Goal: Task Accomplishment & Management: Use online tool/utility

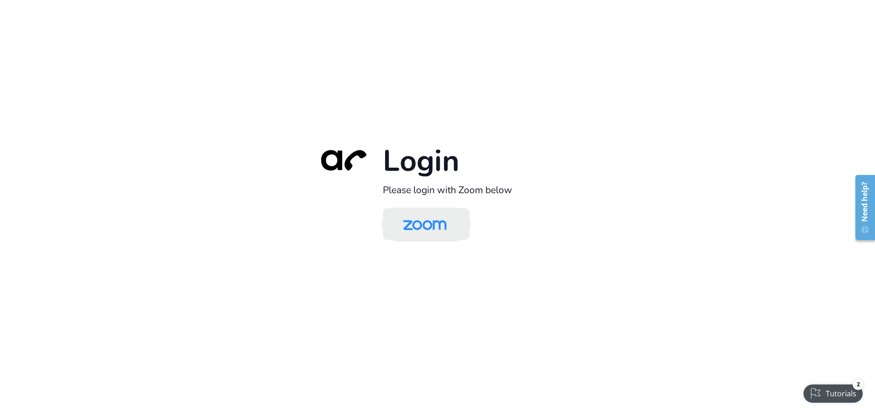
click at [420, 228] on img at bounding box center [424, 225] width 63 height 30
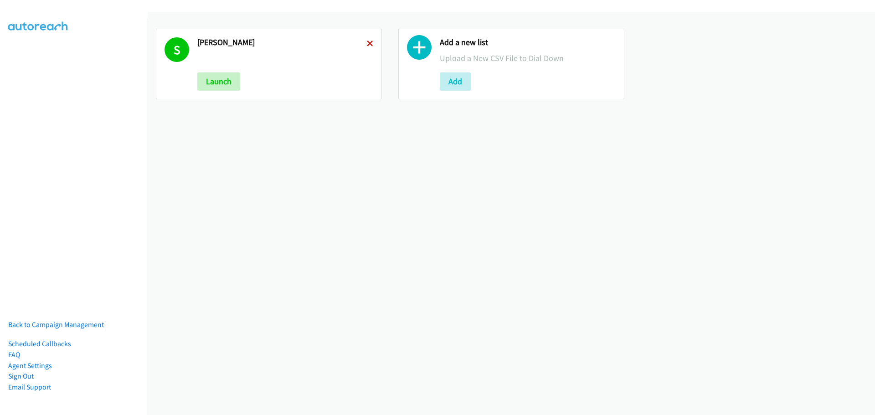
click at [370, 44] on icon at bounding box center [370, 44] width 6 height 6
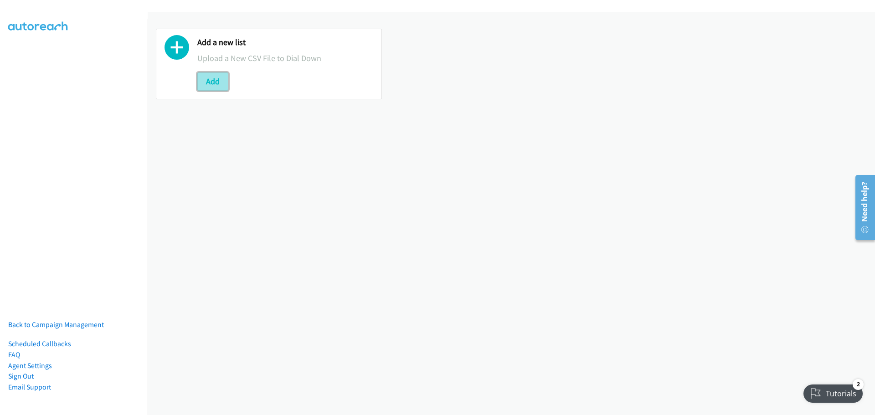
click at [210, 77] on button "Add" at bounding box center [212, 81] width 31 height 18
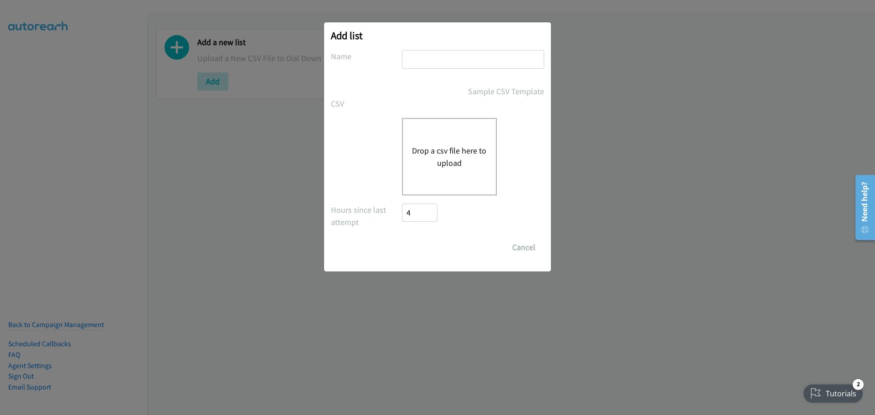
click at [454, 138] on div "Drop a csv file here to upload" at bounding box center [449, 156] width 95 height 77
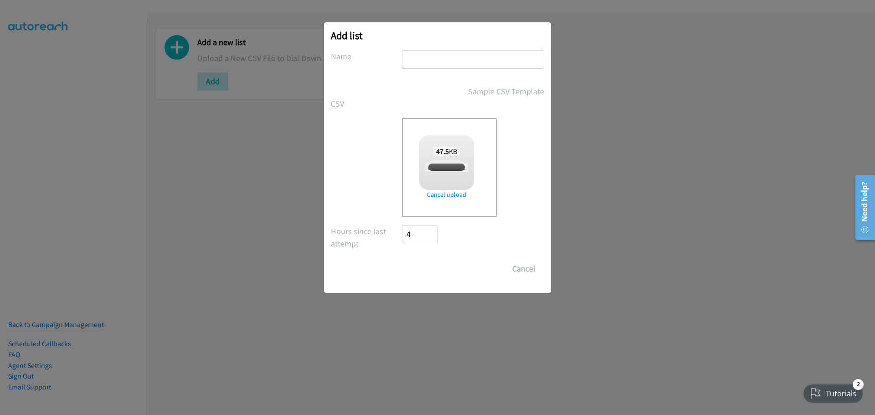
click at [417, 69] on div at bounding box center [473, 63] width 142 height 27
checkbox input "true"
click at [418, 64] on input "text" at bounding box center [473, 59] width 142 height 19
type input "Lenovo"
click at [433, 266] on input "Save List" at bounding box center [426, 269] width 48 height 18
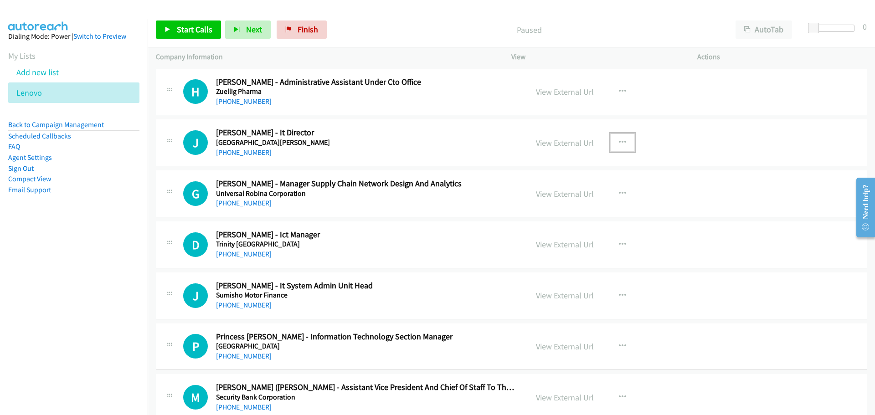
click at [628, 141] on button "button" at bounding box center [622, 142] width 25 height 18
click at [551, 199] on link "Start Calls Here" at bounding box center [573, 202] width 121 height 18
click at [190, 36] on link "Start Calls" at bounding box center [188, 30] width 65 height 18
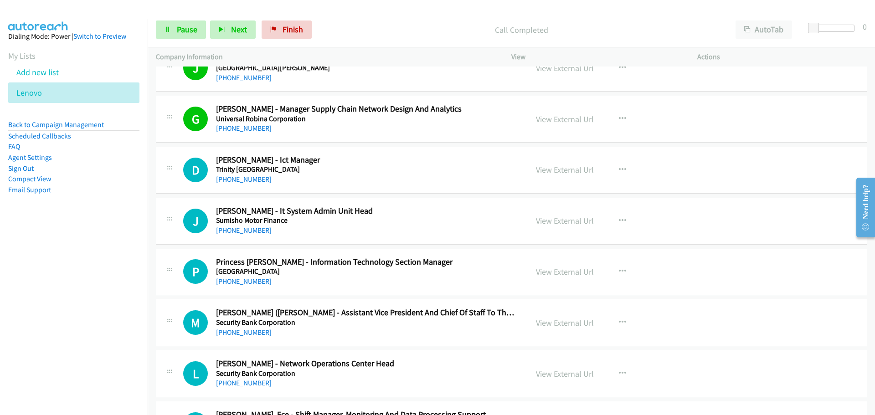
scroll to position [91, 0]
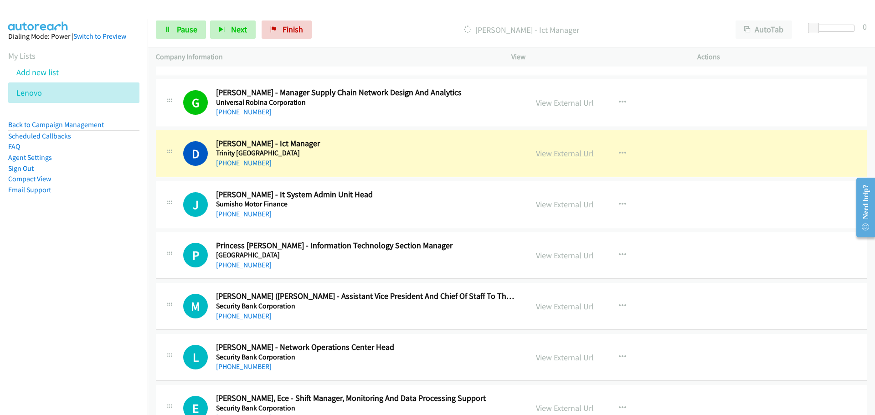
click at [565, 152] on link "View External Url" at bounding box center [565, 153] width 58 height 10
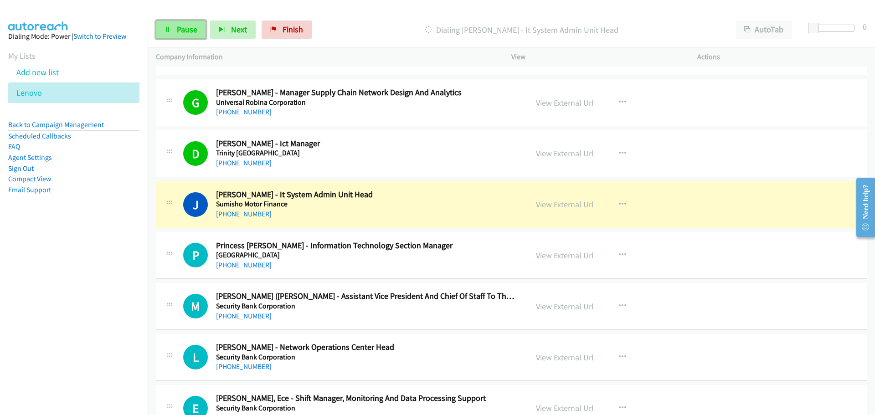
click at [167, 33] on link "Pause" at bounding box center [181, 30] width 50 height 18
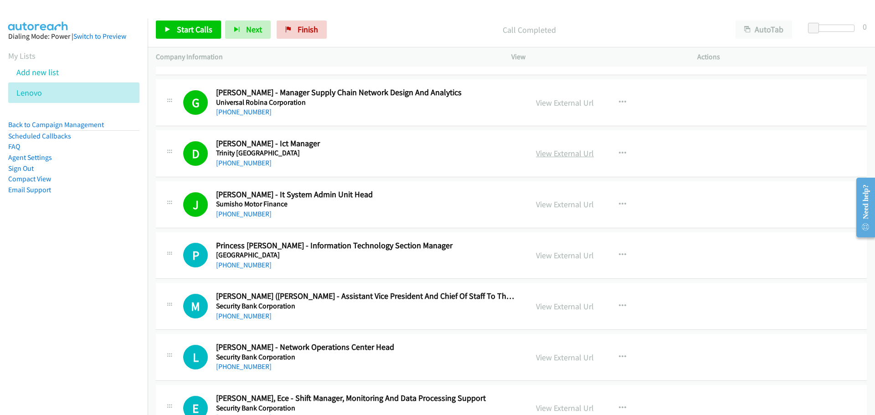
click at [556, 154] on link "View External Url" at bounding box center [565, 153] width 58 height 10
click at [184, 28] on span "Start Calls" at bounding box center [195, 29] width 36 height 10
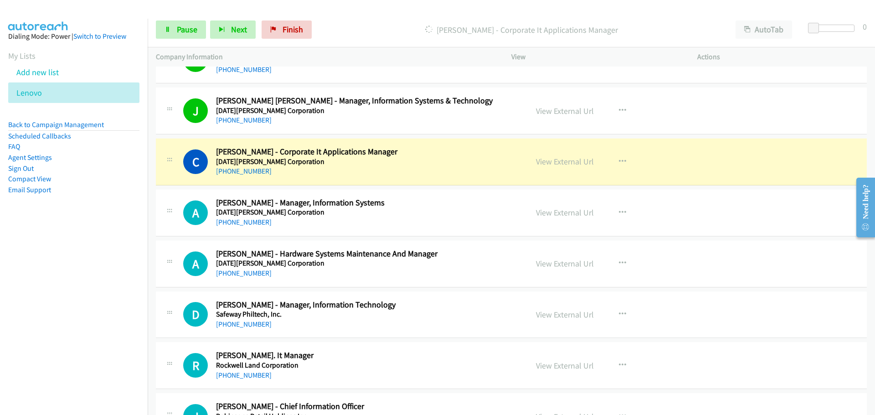
scroll to position [638, 0]
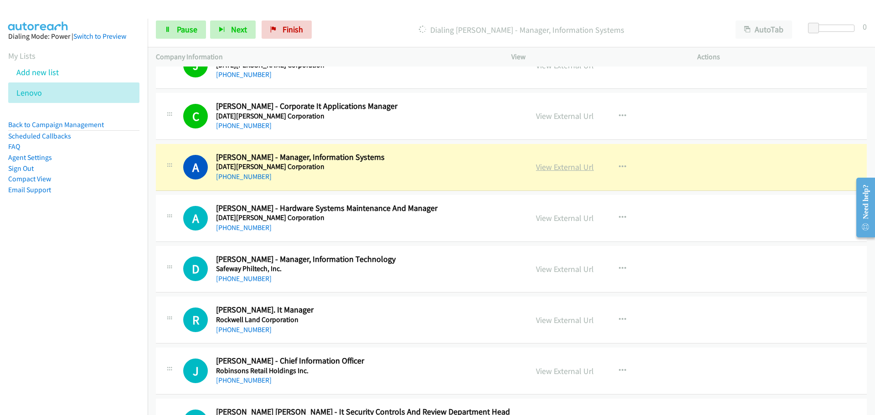
click at [538, 170] on link "View External Url" at bounding box center [565, 167] width 58 height 10
click at [169, 32] on icon at bounding box center [167, 30] width 6 height 6
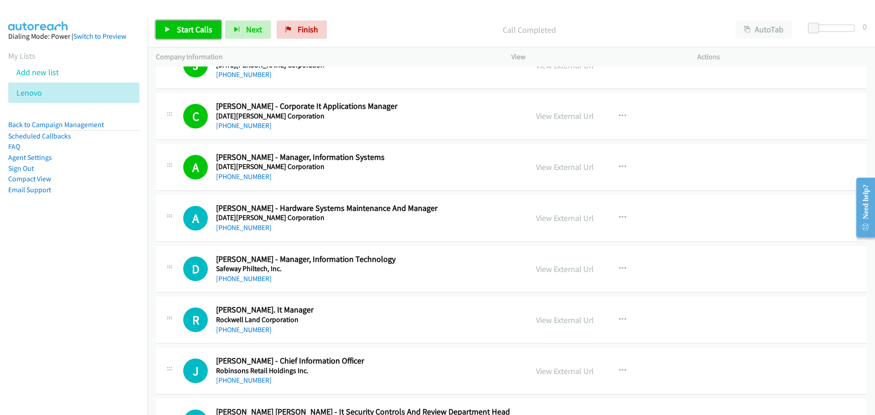
click at [188, 34] on link "Start Calls" at bounding box center [188, 30] width 65 height 18
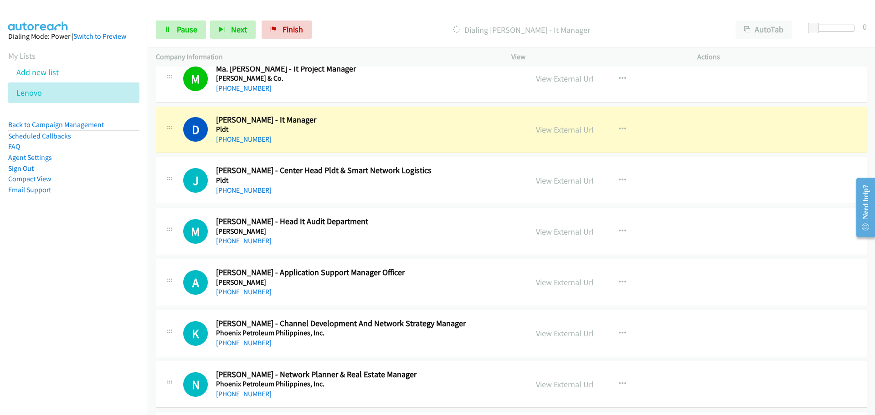
scroll to position [1048, 0]
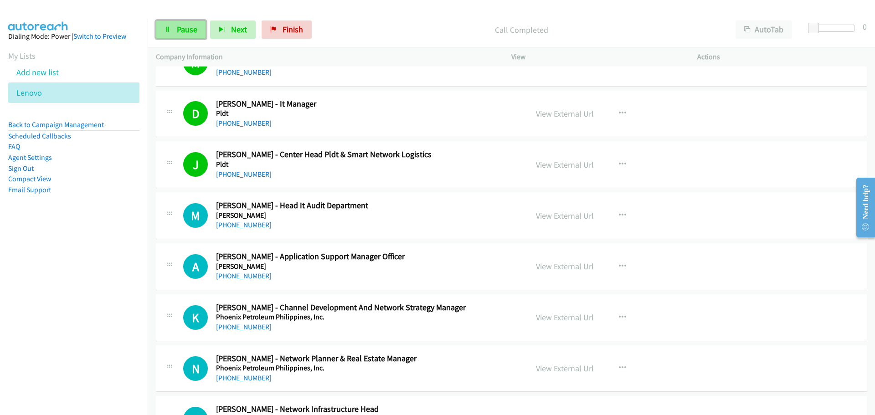
click at [168, 27] on icon at bounding box center [167, 30] width 6 height 6
click at [573, 165] on link "View External Url" at bounding box center [565, 164] width 58 height 10
click at [175, 26] on link "Start Calls" at bounding box center [188, 30] width 65 height 18
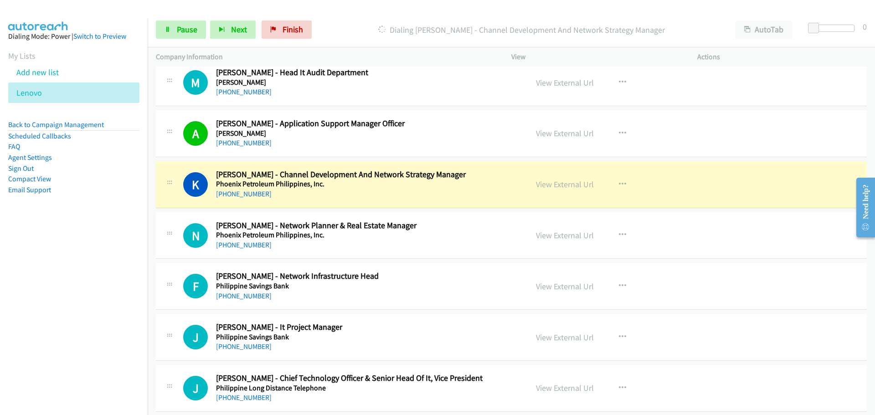
scroll to position [1230, 0]
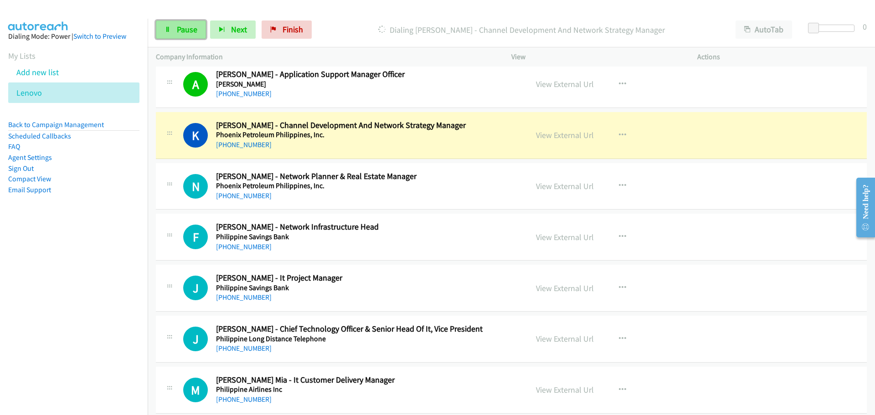
click at [179, 31] on span "Pause" at bounding box center [187, 29] width 21 height 10
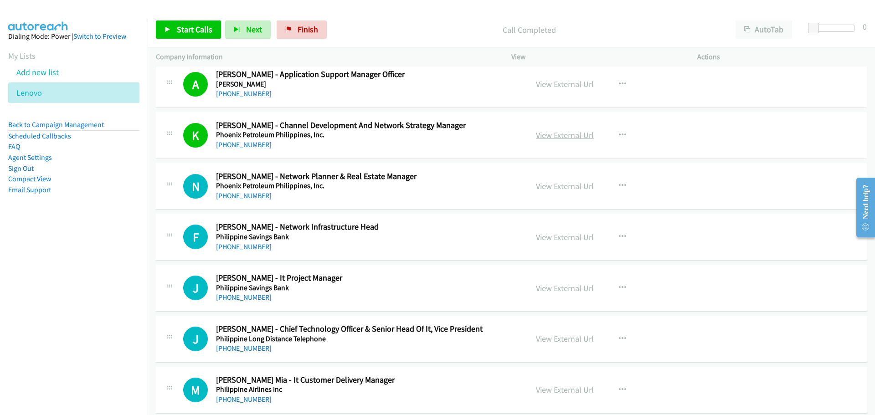
click at [571, 135] on link "View External Url" at bounding box center [565, 135] width 58 height 10
click at [176, 28] on link "Start Calls" at bounding box center [188, 30] width 65 height 18
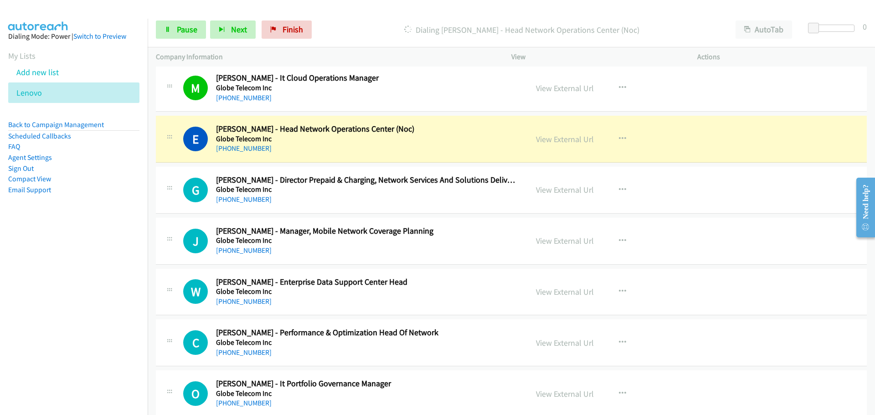
scroll to position [4146, 0]
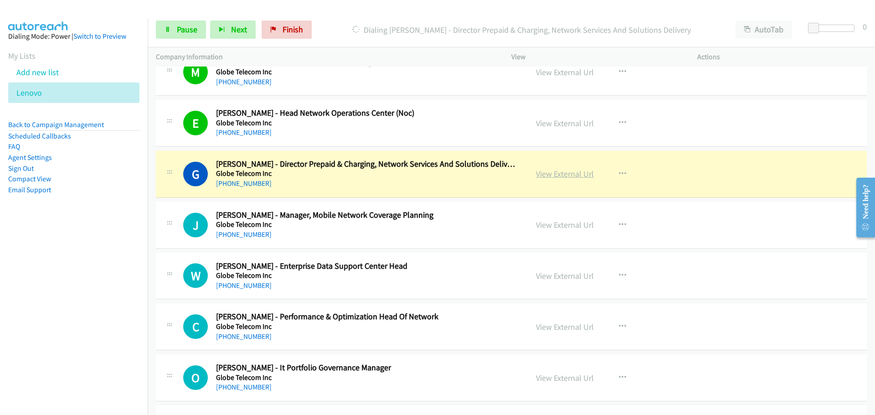
click at [555, 174] on link "View External Url" at bounding box center [565, 174] width 58 height 10
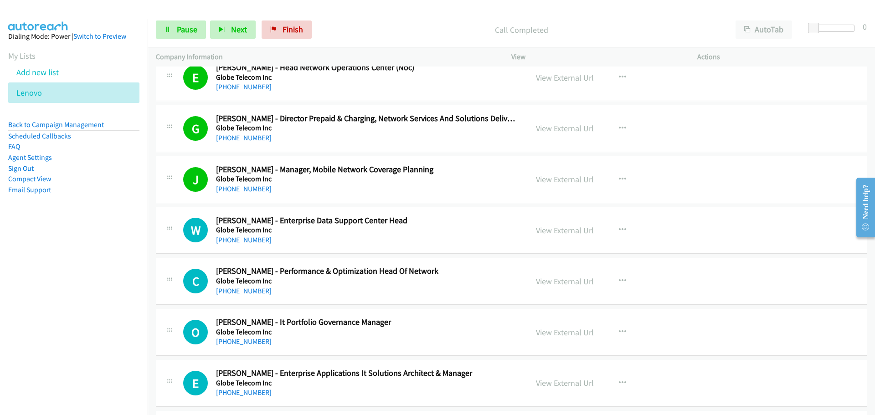
scroll to position [4237, 0]
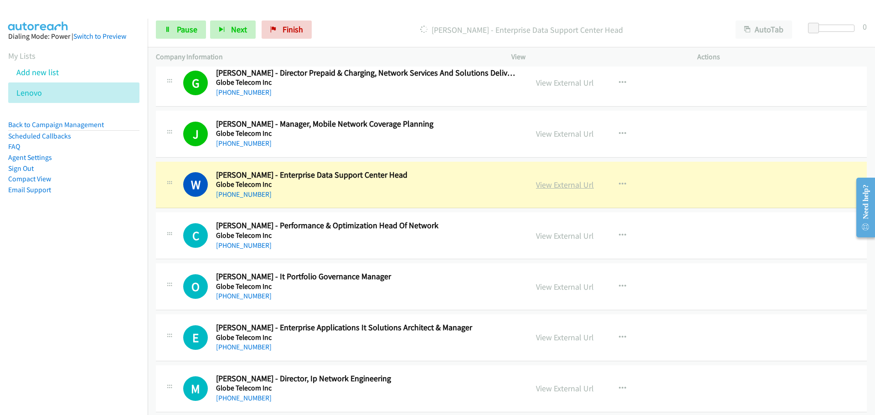
click at [554, 186] on link "View External Url" at bounding box center [565, 184] width 58 height 10
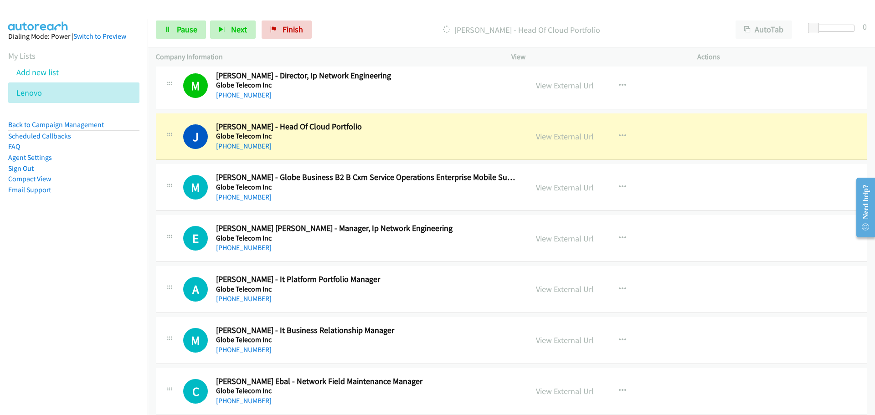
scroll to position [4556, 0]
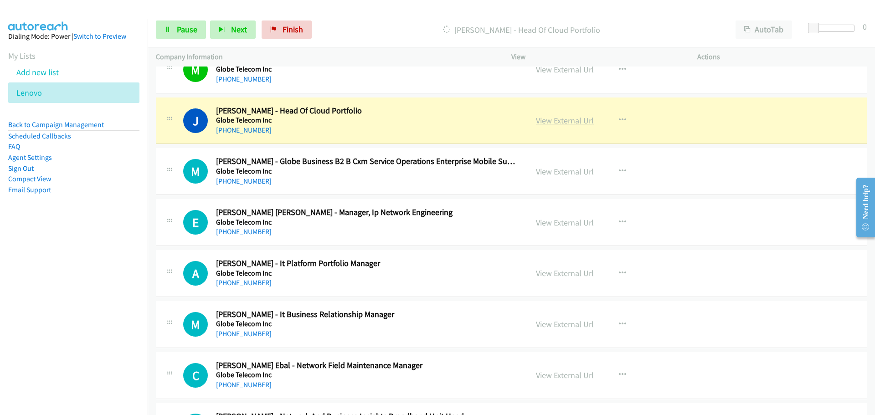
click at [542, 123] on link "View External Url" at bounding box center [565, 120] width 58 height 10
click at [188, 31] on span "Pause" at bounding box center [187, 29] width 21 height 10
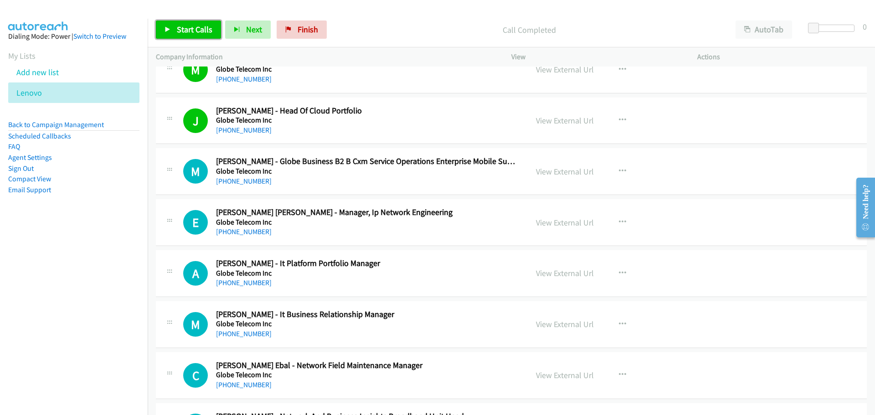
click at [201, 31] on span "Start Calls" at bounding box center [195, 29] width 36 height 10
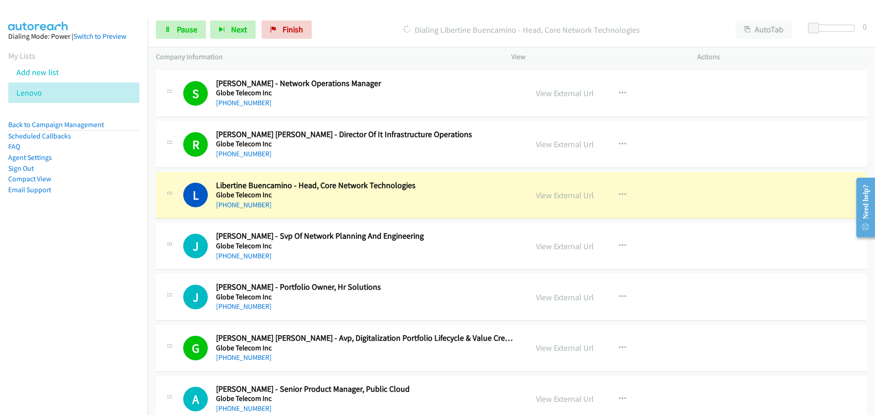
scroll to position [5102, 0]
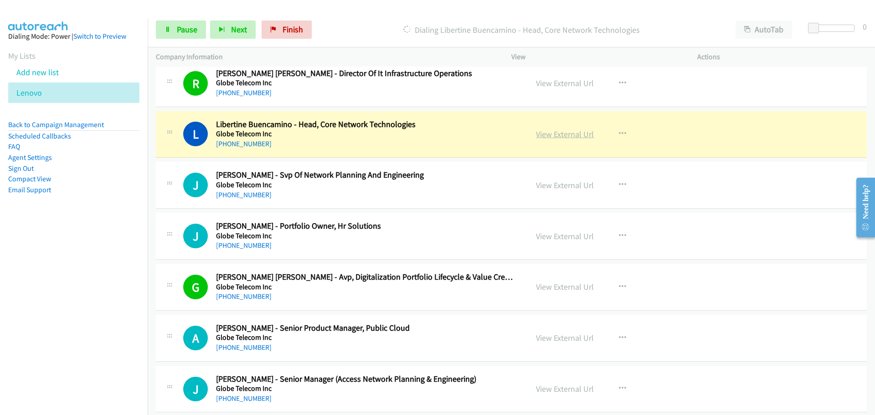
click at [552, 134] on link "View External Url" at bounding box center [565, 134] width 58 height 10
click at [190, 28] on span "Pause" at bounding box center [187, 29] width 21 height 10
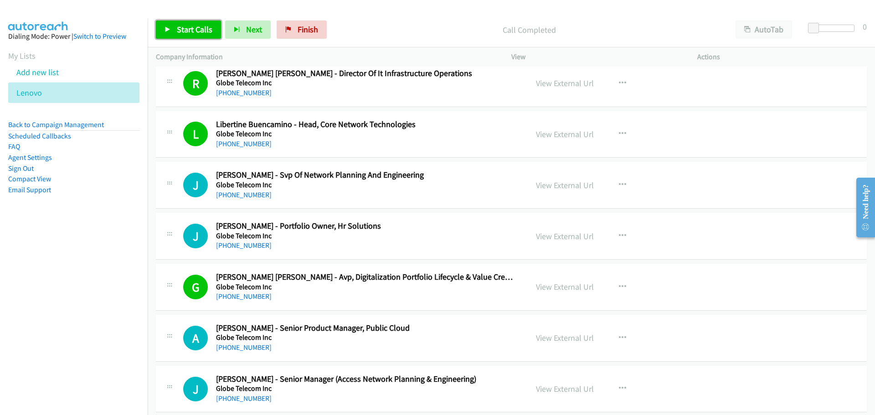
click at [192, 25] on span "Start Calls" at bounding box center [195, 29] width 36 height 10
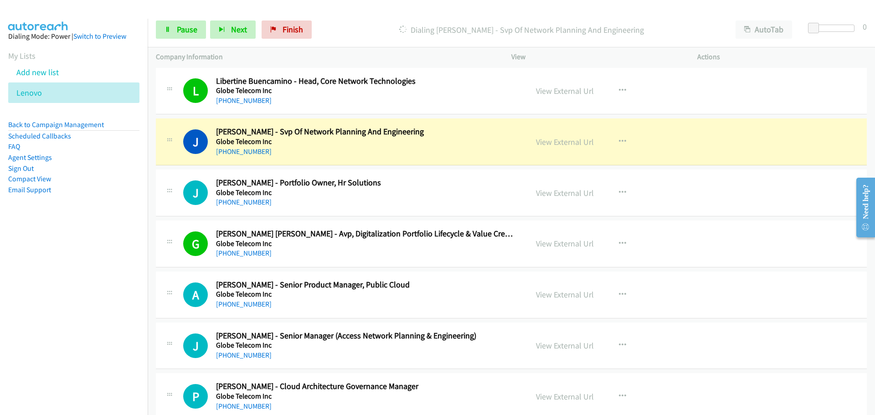
scroll to position [5193, 0]
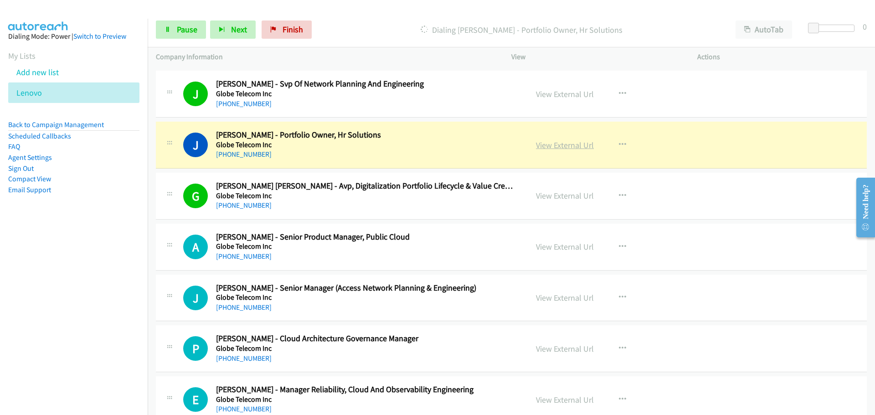
click at [564, 149] on link "View External Url" at bounding box center [565, 145] width 58 height 10
click at [178, 38] on link "Pause" at bounding box center [181, 30] width 50 height 18
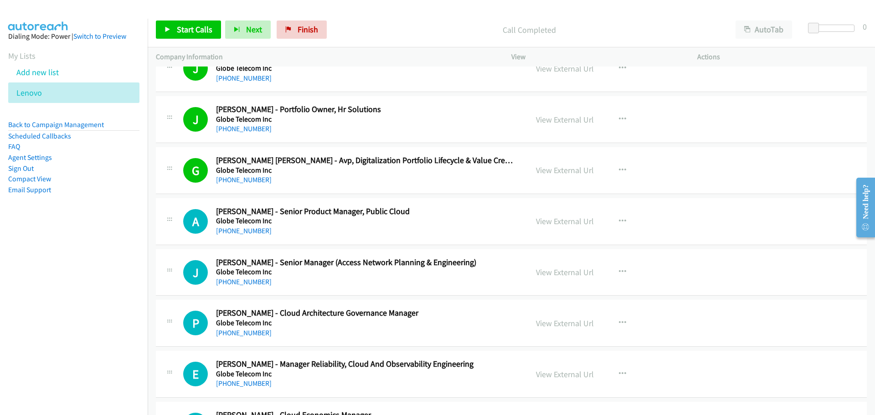
scroll to position [5239, 0]
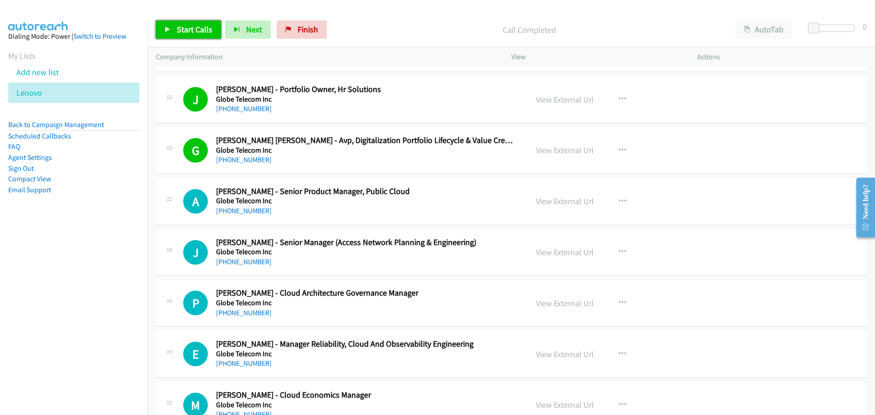
click at [168, 31] on icon at bounding box center [167, 30] width 6 height 6
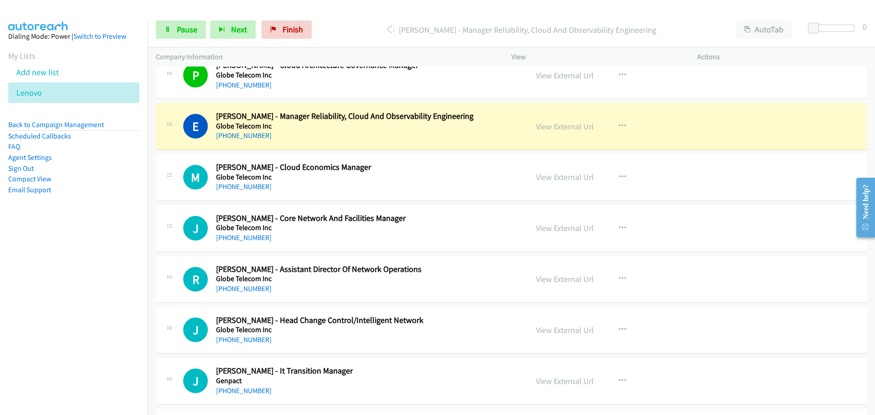
scroll to position [5512, 0]
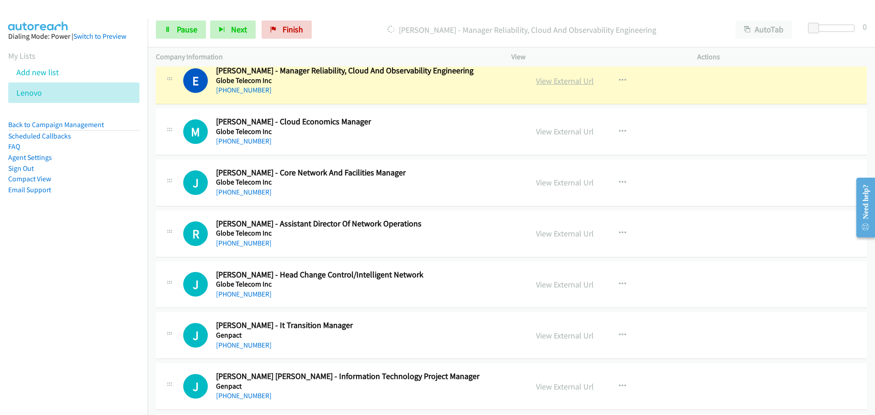
click at [551, 84] on link "View External Url" at bounding box center [565, 81] width 58 height 10
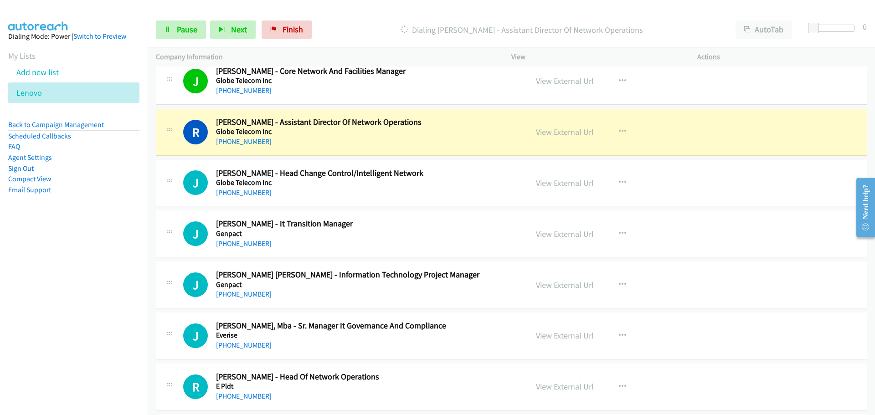
scroll to position [5603, 0]
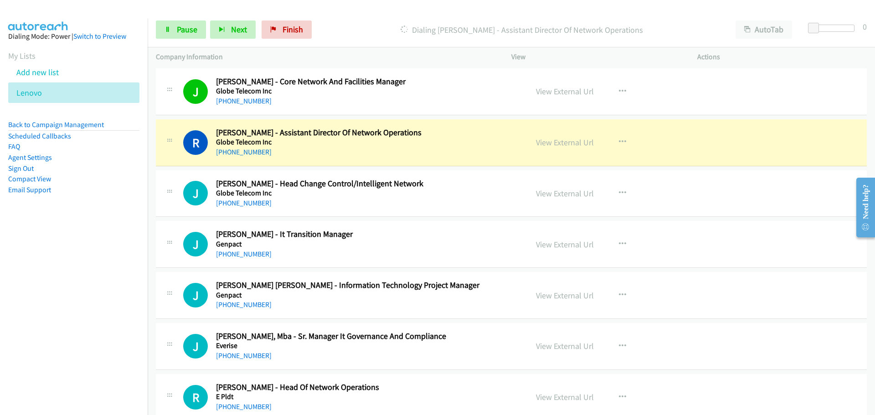
click at [555, 149] on div "View External Url" at bounding box center [565, 142] width 58 height 12
click at [555, 147] on link "View External Url" at bounding box center [565, 142] width 58 height 10
click at [184, 34] on span "Pause" at bounding box center [187, 29] width 21 height 10
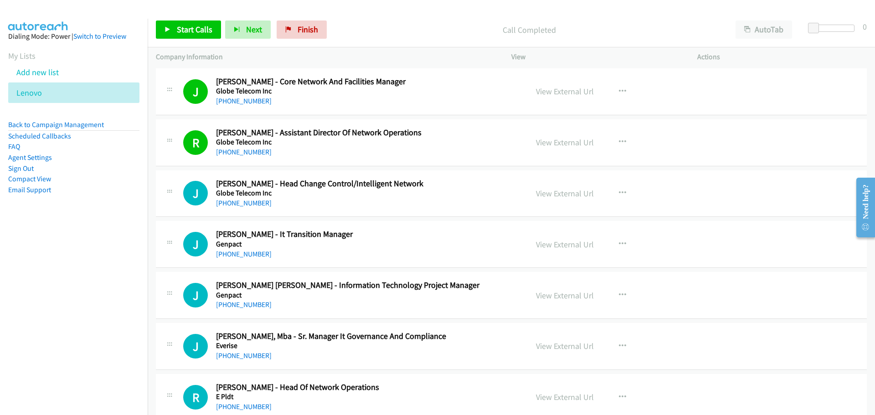
scroll to position [5649, 0]
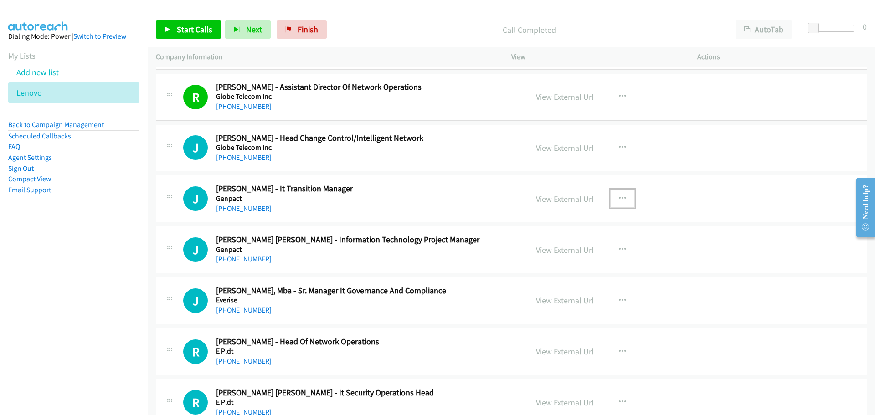
click at [610, 196] on button "button" at bounding box center [622, 199] width 25 height 18
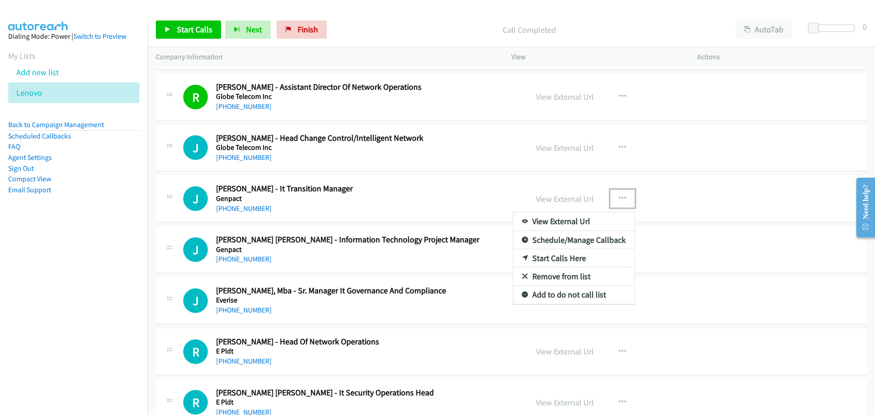
click at [540, 259] on link "Start Calls Here" at bounding box center [573, 258] width 121 height 18
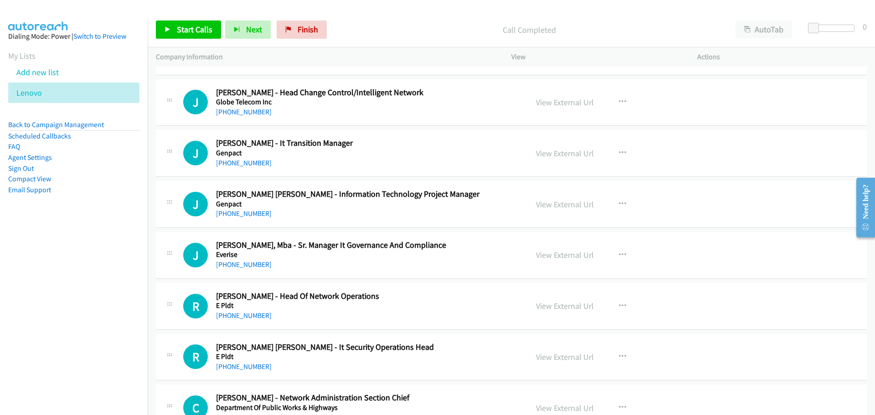
scroll to position [5740, 0]
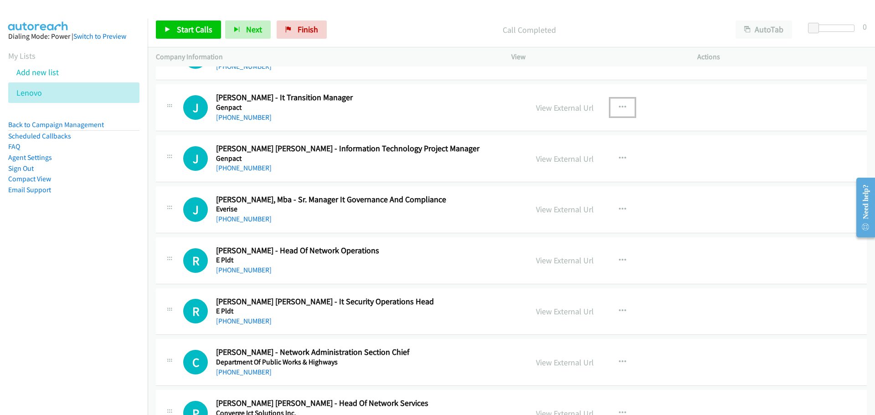
click at [620, 107] on icon "button" at bounding box center [622, 107] width 7 height 7
click at [544, 165] on link "Start Calls Here" at bounding box center [573, 167] width 121 height 18
click at [183, 30] on span "Start Calls" at bounding box center [195, 29] width 36 height 10
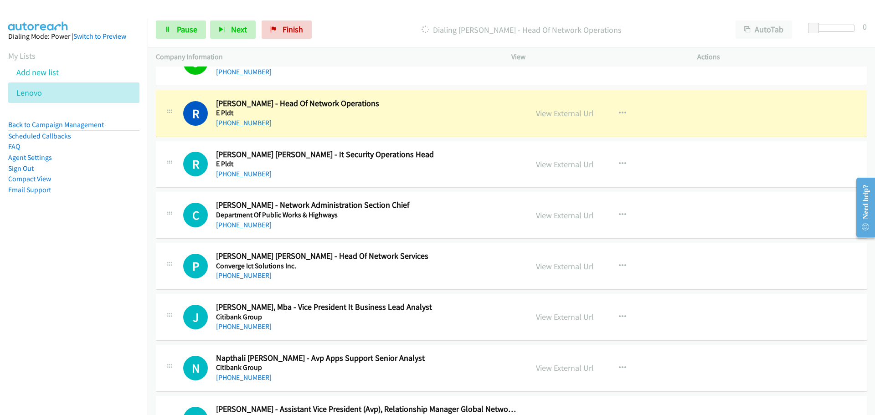
scroll to position [5877, 0]
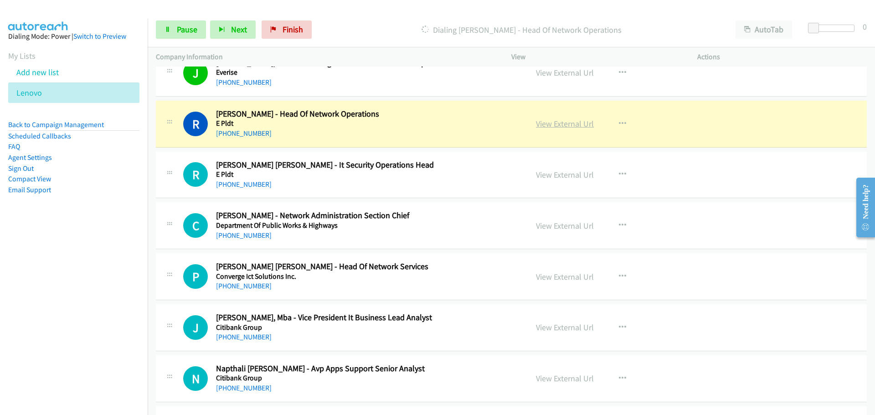
click at [557, 125] on link "View External Url" at bounding box center [565, 123] width 58 height 10
click at [193, 36] on link "Pause" at bounding box center [181, 30] width 50 height 18
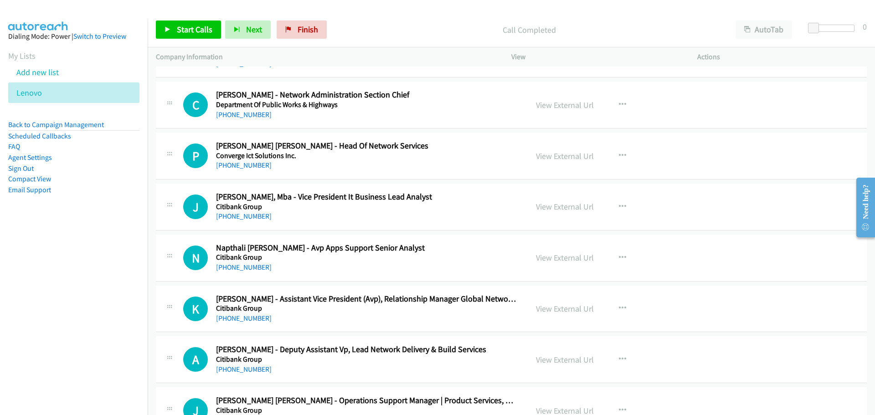
scroll to position [6013, 0]
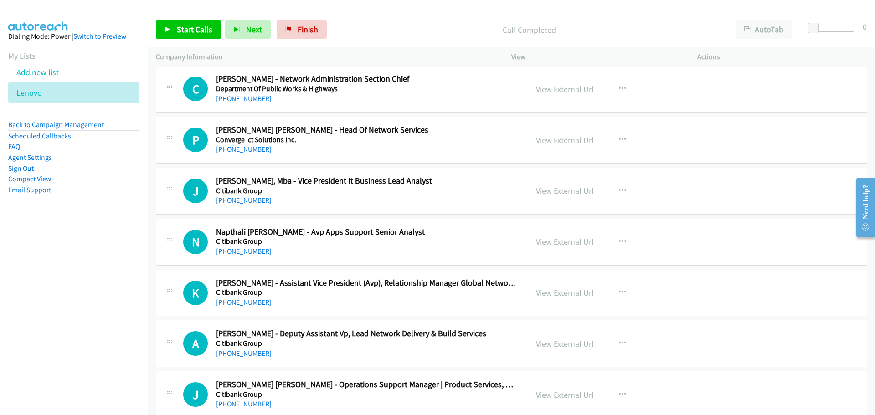
drag, startPoint x: 154, startPoint y: 15, endPoint x: 164, endPoint y: 21, distance: 11.6
click at [158, 16] on div "Start Calls Pause Next Finish Call Completed AutoTab AutoTab 0" at bounding box center [511, 29] width 727 height 35
click at [164, 21] on link "Start Calls" at bounding box center [188, 30] width 65 height 18
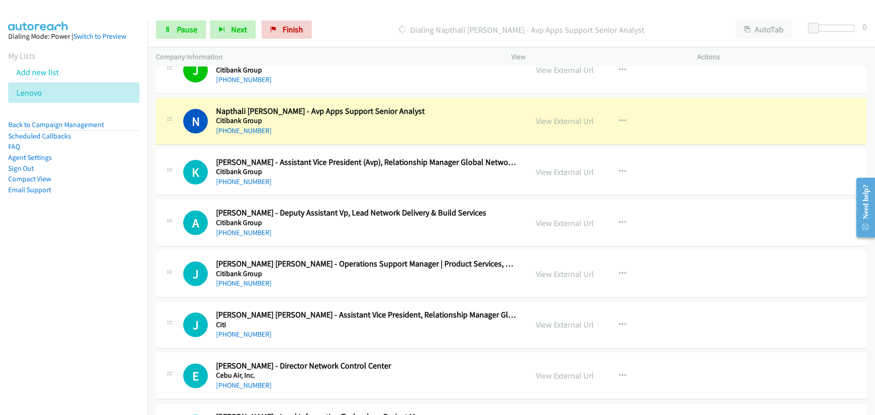
scroll to position [6150, 0]
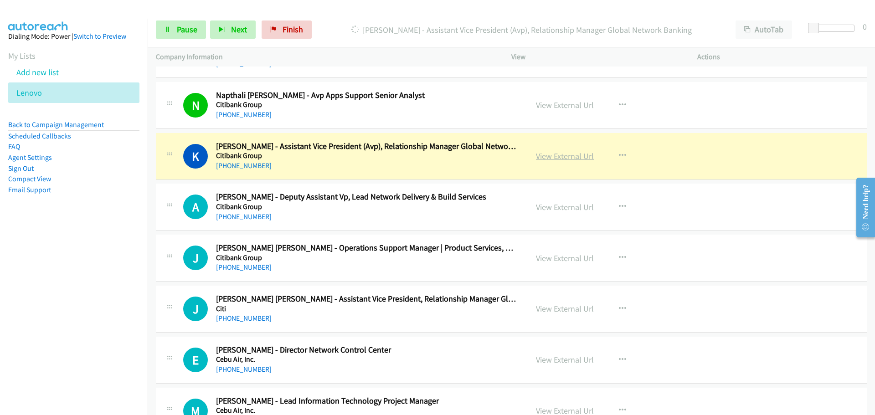
click at [563, 157] on link "View External Url" at bounding box center [565, 156] width 58 height 10
click at [175, 34] on link "Pause" at bounding box center [181, 30] width 50 height 18
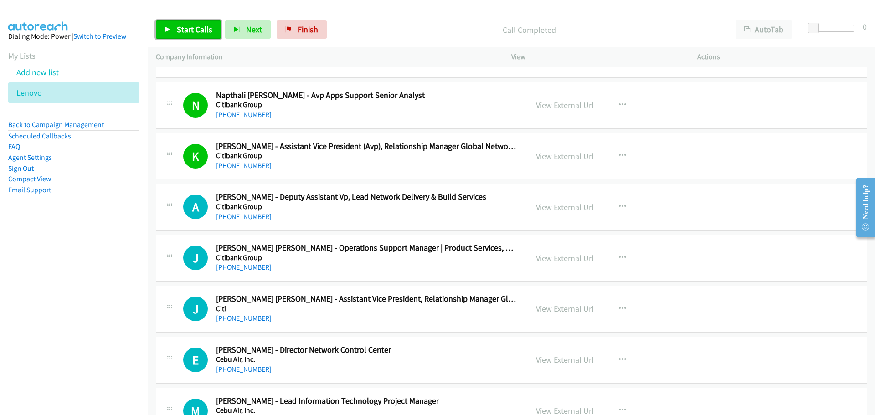
click at [171, 36] on link "Start Calls" at bounding box center [188, 30] width 65 height 18
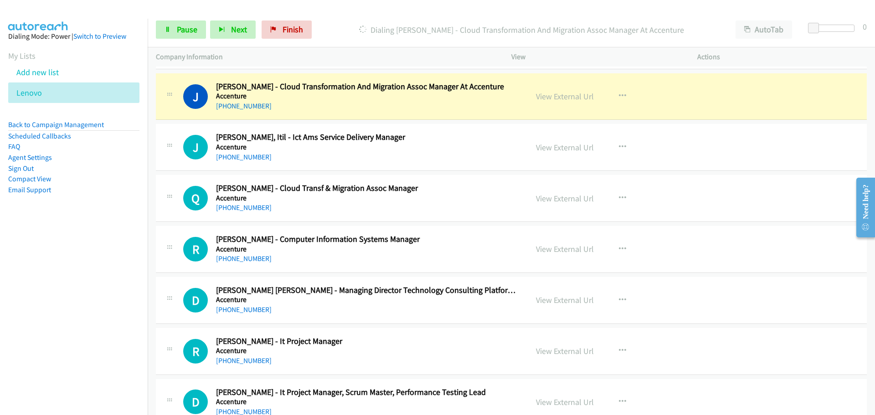
scroll to position [8656, 0]
click at [568, 97] on link "View External Url" at bounding box center [565, 95] width 58 height 10
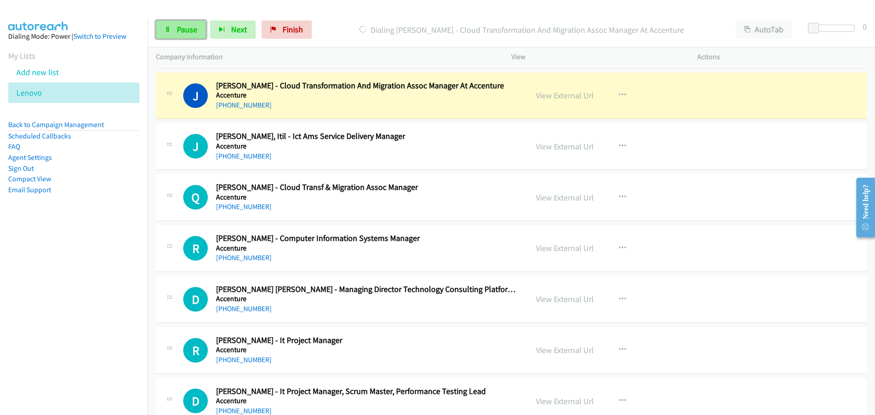
click at [183, 30] on span "Pause" at bounding box center [187, 29] width 21 height 10
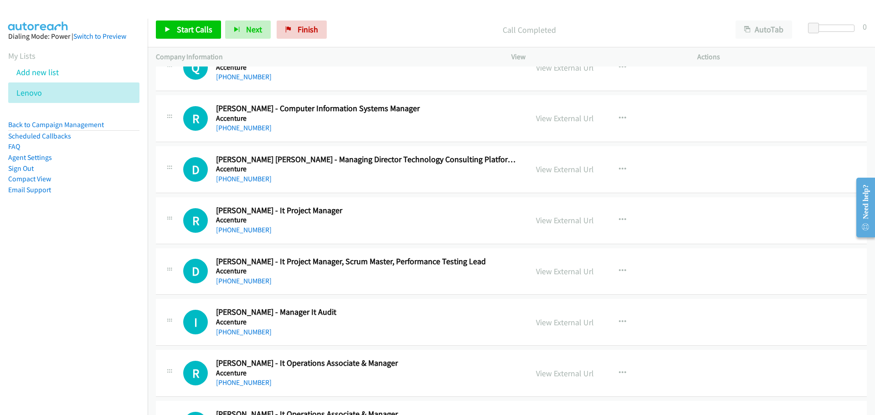
scroll to position [8792, 0]
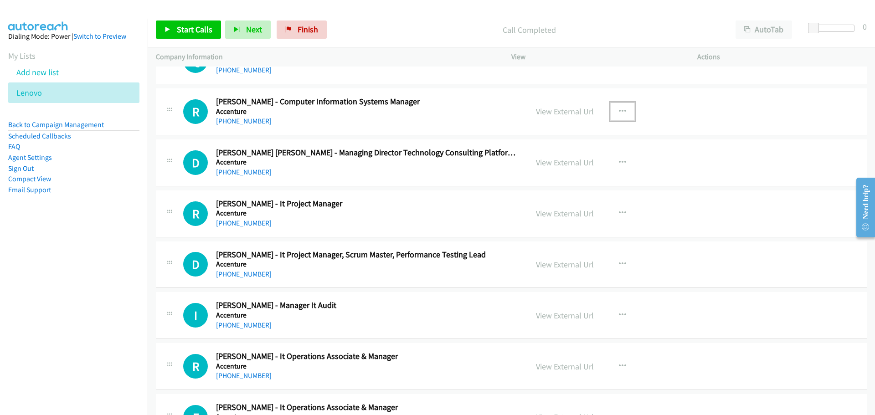
click at [627, 107] on button "button" at bounding box center [622, 112] width 25 height 18
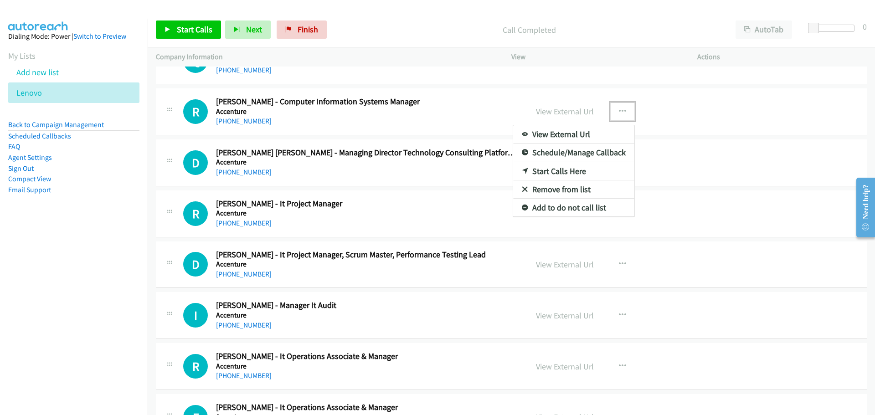
click at [563, 172] on link "Start Calls Here" at bounding box center [573, 171] width 121 height 18
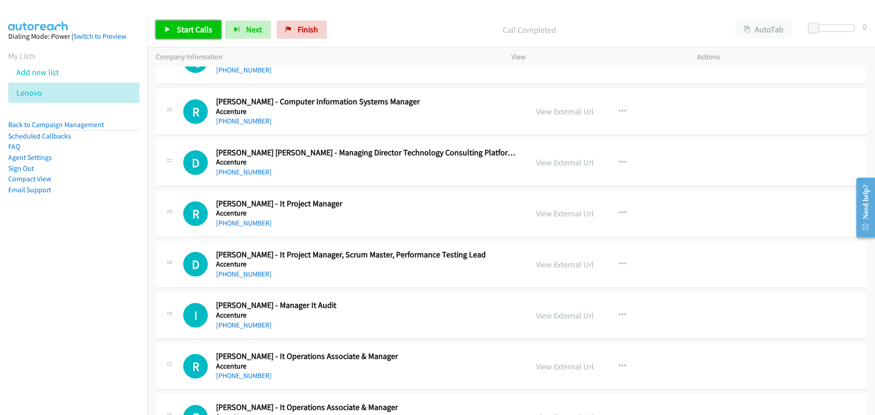
click at [190, 32] on span "Start Calls" at bounding box center [195, 29] width 36 height 10
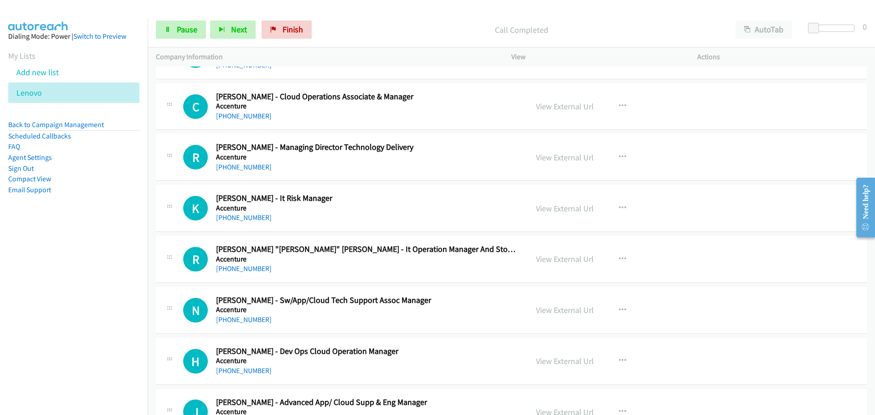
scroll to position [9476, 0]
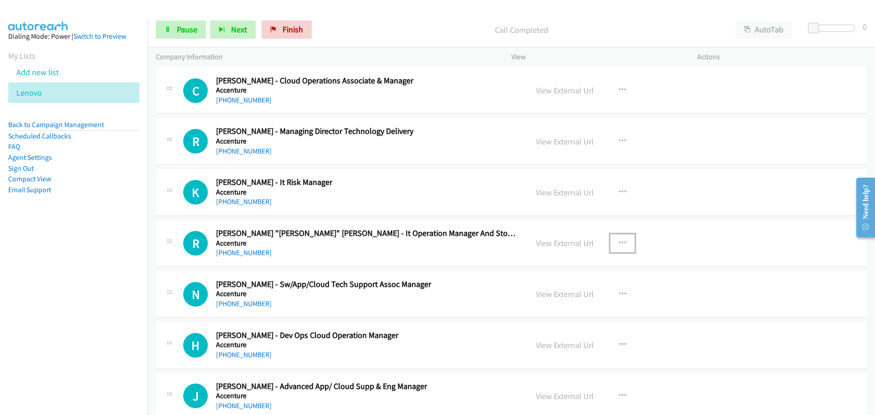
click at [619, 244] on icon "button" at bounding box center [622, 243] width 7 height 7
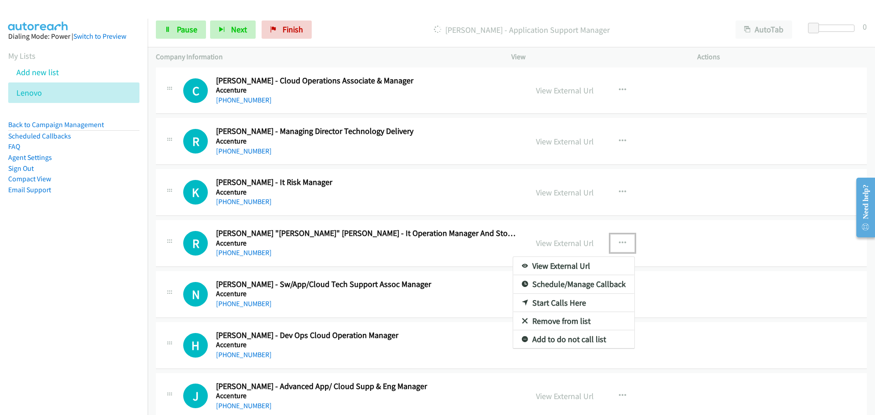
click at [543, 302] on link "Start Calls Here" at bounding box center [573, 303] width 121 height 18
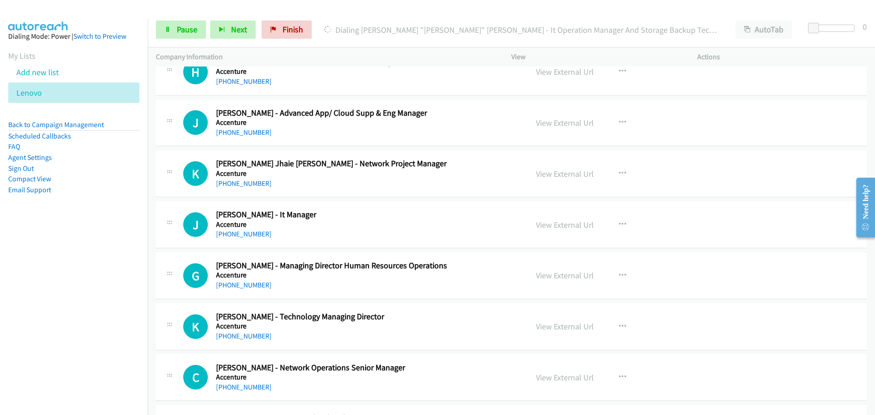
scroll to position [9795, 0]
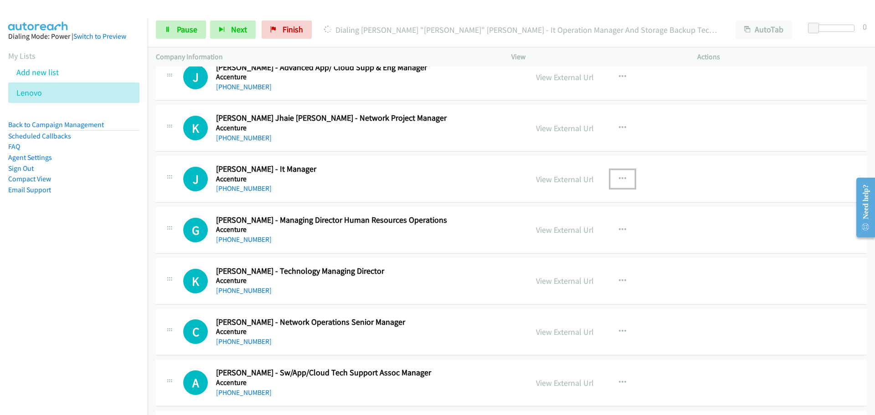
click at [621, 175] on icon "button" at bounding box center [622, 178] width 7 height 7
click at [533, 240] on link "Start Calls Here" at bounding box center [573, 239] width 121 height 18
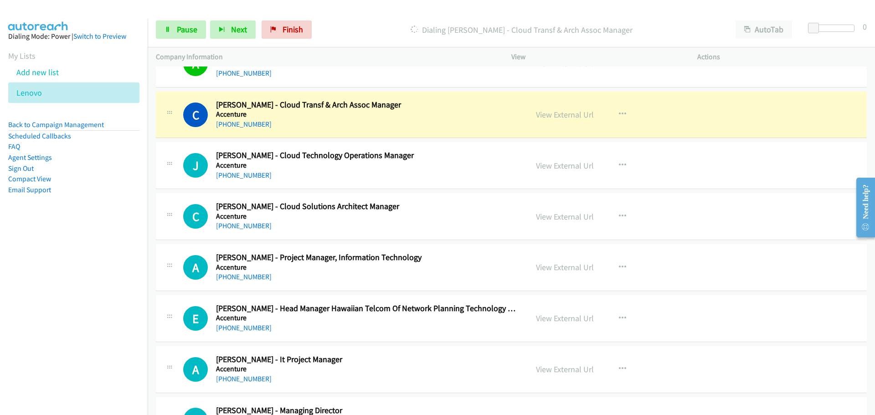
scroll to position [10296, 0]
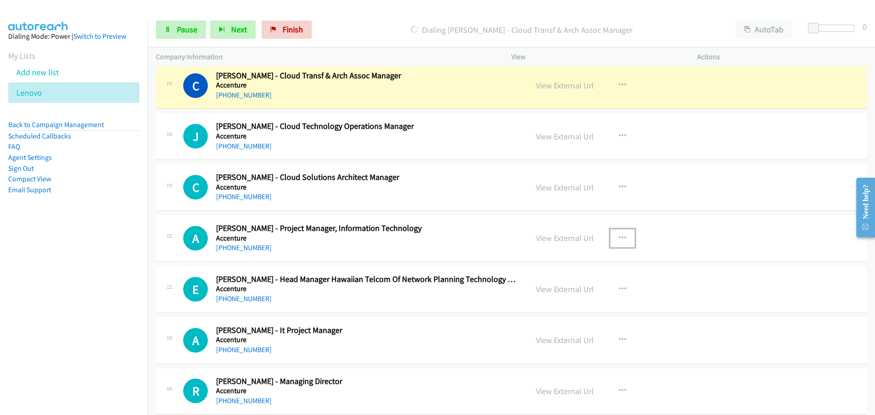
click at [619, 237] on icon "button" at bounding box center [622, 238] width 7 height 7
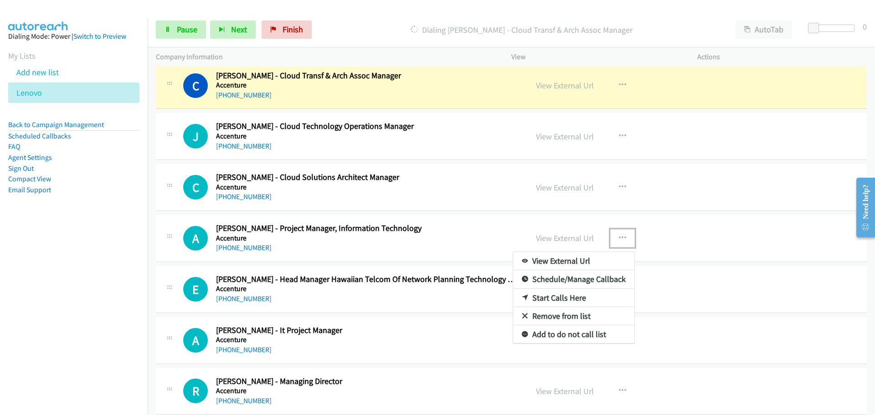
click at [550, 298] on link "Start Calls Here" at bounding box center [573, 298] width 121 height 18
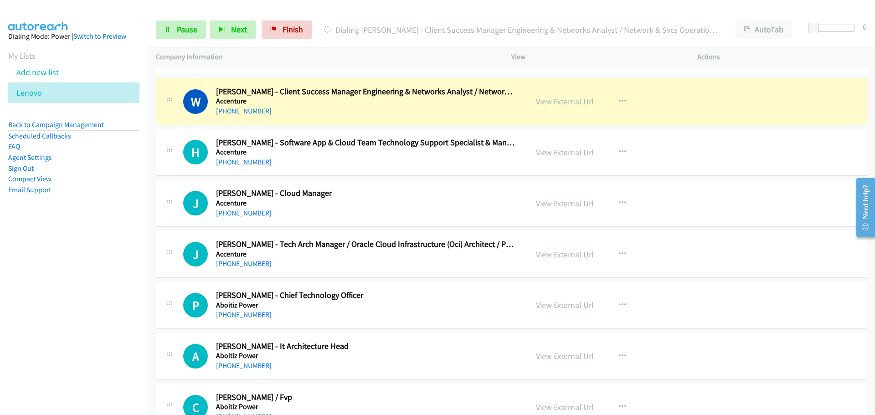
scroll to position [10773, 0]
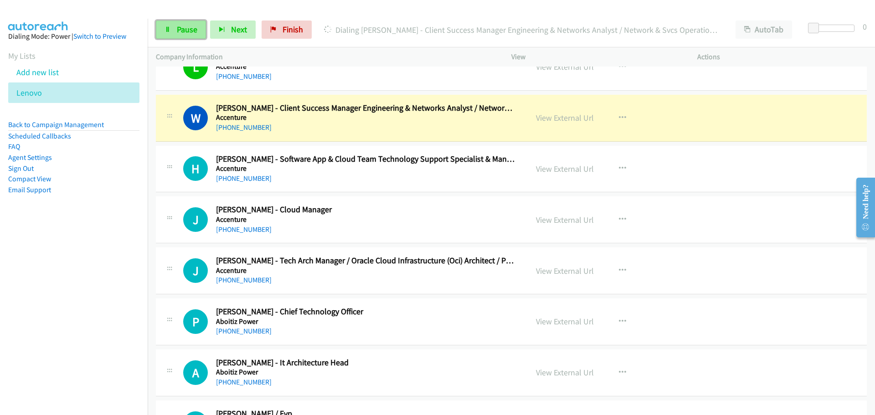
click at [175, 33] on link "Pause" at bounding box center [181, 30] width 50 height 18
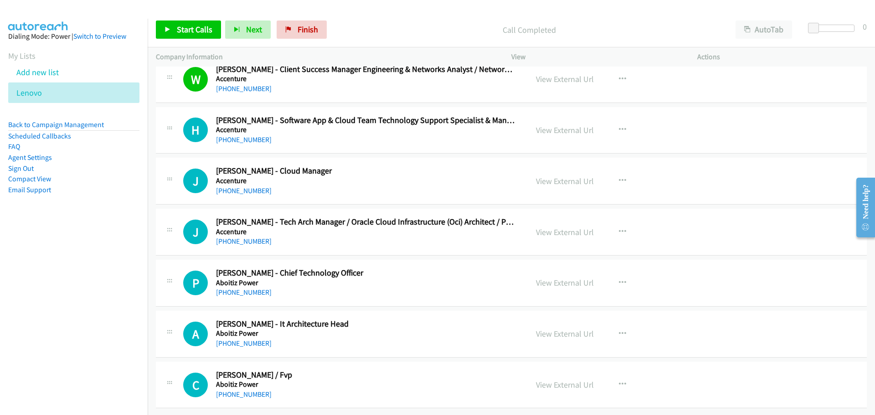
scroll to position [10818, 0]
drag, startPoint x: 620, startPoint y: 276, endPoint x: 618, endPoint y: 281, distance: 5.8
click at [619, 279] on icon "button" at bounding box center [622, 282] width 7 height 7
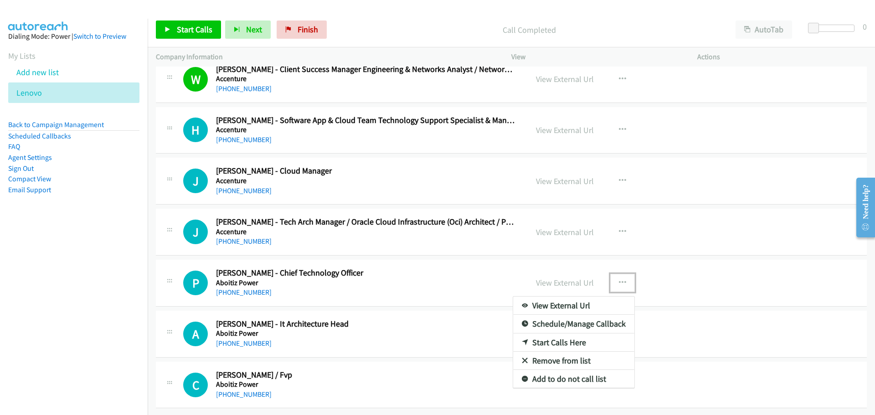
click at [542, 337] on link "Start Calls Here" at bounding box center [573, 342] width 121 height 18
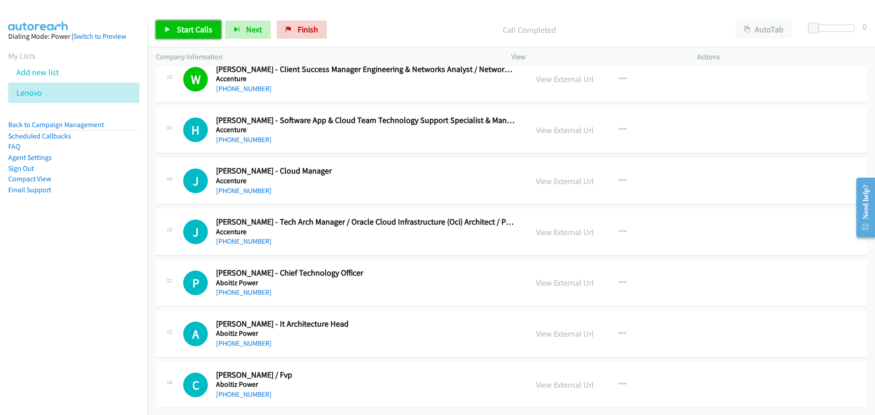
click at [194, 32] on span "Start Calls" at bounding box center [195, 29] width 36 height 10
click at [169, 36] on link "Pause" at bounding box center [181, 30] width 50 height 18
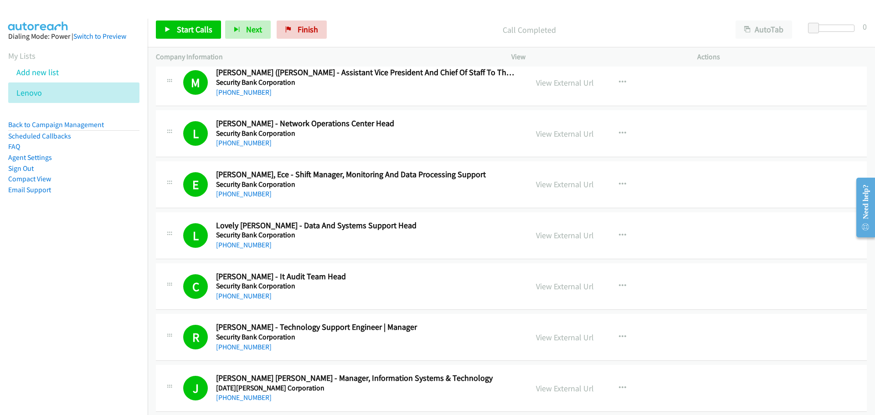
scroll to position [0, 0]
